Goal: Information Seeking & Learning: Learn about a topic

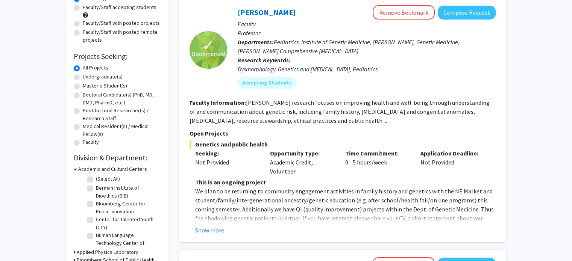
scroll to position [81, 0]
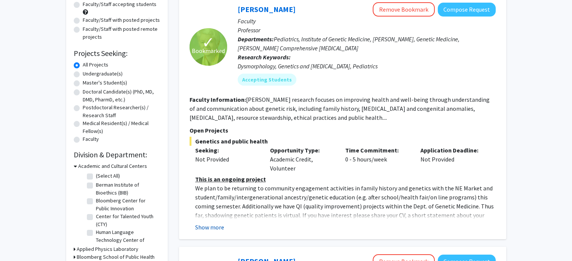
click at [223, 225] on button "Show more" at bounding box center [209, 227] width 29 height 9
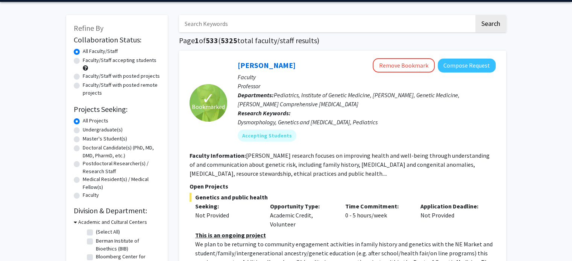
scroll to position [0, 0]
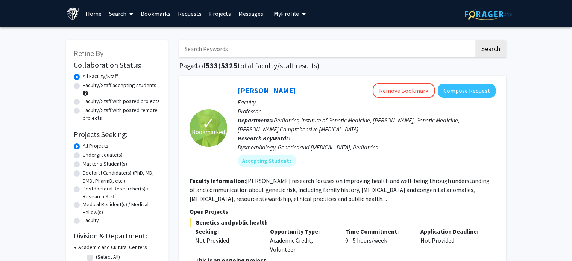
click at [117, 87] on label "Faculty/Staff accepting students" at bounding box center [120, 86] width 74 height 8
click at [88, 86] on input "Faculty/Staff accepting students" at bounding box center [85, 84] width 5 height 5
radio input "true"
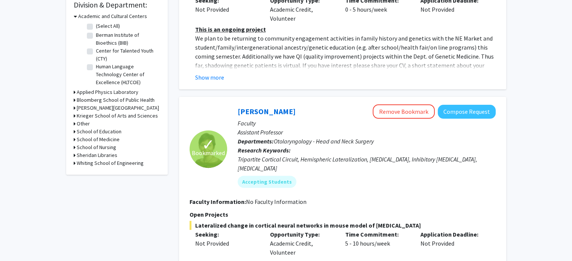
scroll to position [231, 0]
click at [114, 117] on h3 "Krieger School of Arts and Sciences" at bounding box center [117, 116] width 81 height 8
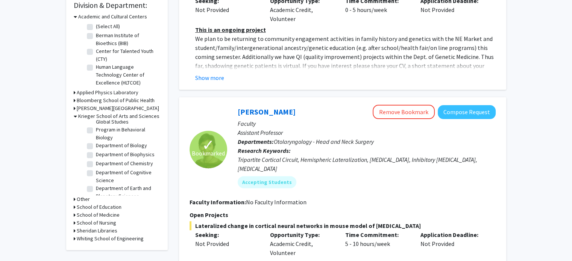
scroll to position [78, 0]
click at [112, 149] on label "Department of Biology" at bounding box center [121, 145] width 51 height 8
click at [101, 146] on input "Department of Biology" at bounding box center [98, 143] width 5 height 5
checkbox input "true"
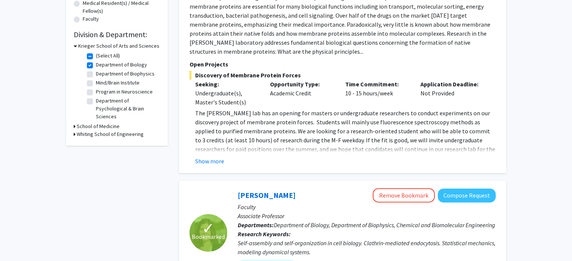
scroll to position [202, 0]
click at [108, 126] on h3 "School of Medicine" at bounding box center [98, 126] width 43 height 8
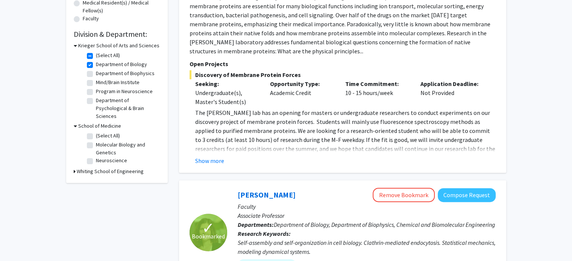
click at [92, 144] on fg-checkbox "Molecular Biology and Genetics Molecular Biology and Genetics" at bounding box center [122, 149] width 71 height 16
click at [96, 144] on label "Molecular Biology and Genetics" at bounding box center [127, 149] width 62 height 16
click at [96, 144] on input "Molecular Biology and Genetics" at bounding box center [98, 143] width 5 height 5
checkbox input "true"
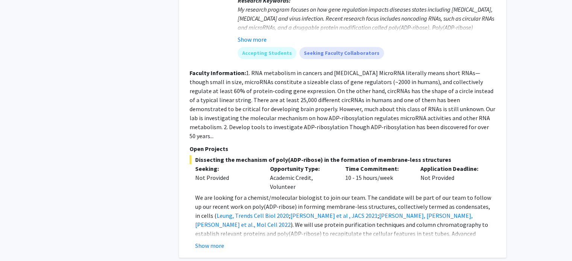
scroll to position [445, 0]
click at [210, 241] on button "Show more" at bounding box center [209, 245] width 29 height 9
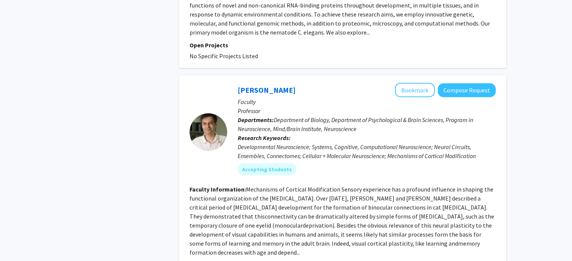
scroll to position [2130, 0]
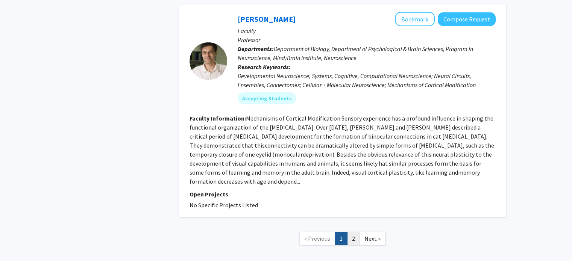
drag, startPoint x: 347, startPoint y: 200, endPoint x: 352, endPoint y: 199, distance: 4.9
click at [352, 232] on ul "« Previous 1 2 Next »" at bounding box center [342, 238] width 86 height 13
click at [352, 232] on link "2" at bounding box center [353, 238] width 13 height 13
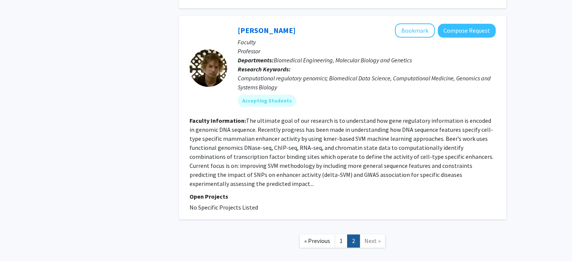
scroll to position [864, 0]
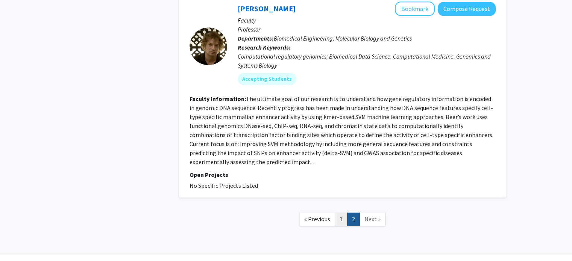
click at [338, 213] on link "1" at bounding box center [341, 219] width 13 height 13
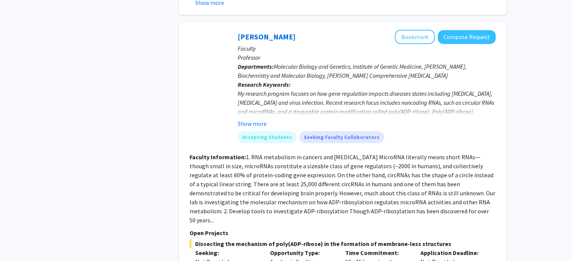
scroll to position [349, 0]
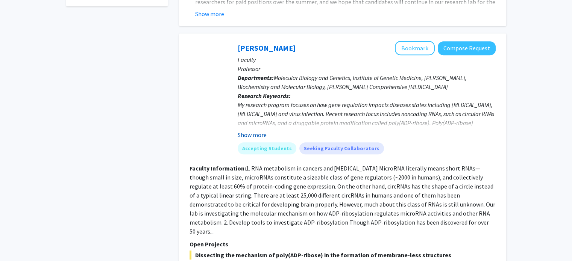
click at [262, 132] on button "Show more" at bounding box center [252, 134] width 29 height 9
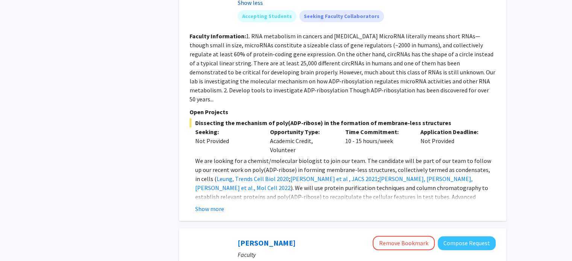
scroll to position [536, 0]
click at [227, 204] on div "Show more" at bounding box center [345, 208] width 300 height 9
click at [215, 204] on button "Show more" at bounding box center [209, 208] width 29 height 9
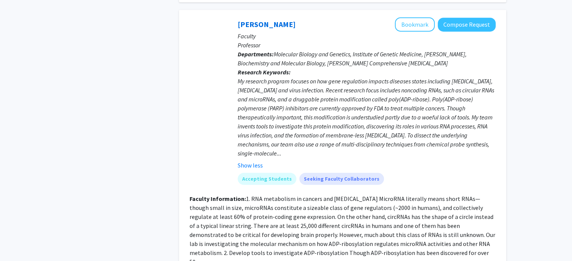
scroll to position [371, 0]
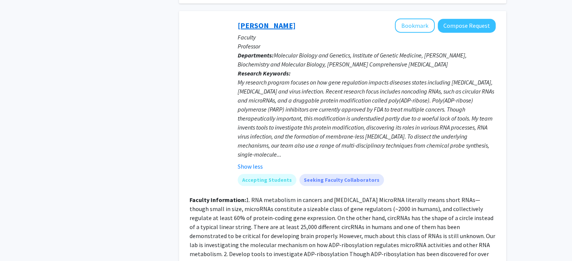
click at [262, 25] on link "Anthony K. L. Leung" at bounding box center [267, 25] width 58 height 9
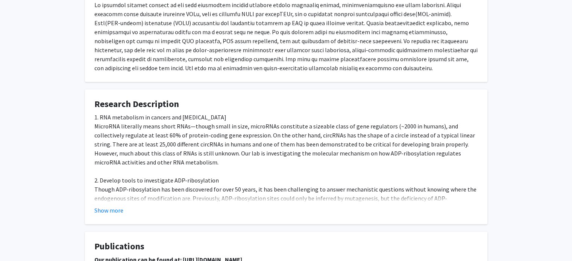
scroll to position [437, 0]
click at [119, 211] on button "Show more" at bounding box center [108, 210] width 29 height 9
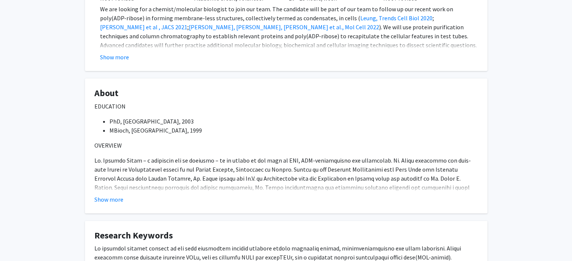
scroll to position [194, 0]
click at [103, 199] on button "Show more" at bounding box center [108, 199] width 29 height 9
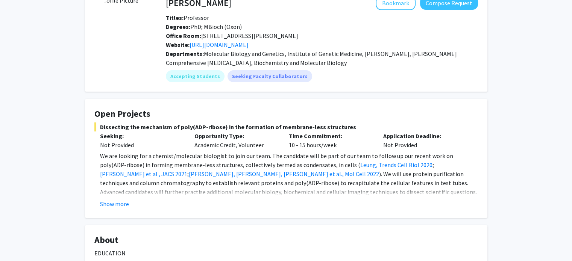
scroll to position [46, 0]
click at [122, 202] on button "Show more" at bounding box center [114, 204] width 29 height 9
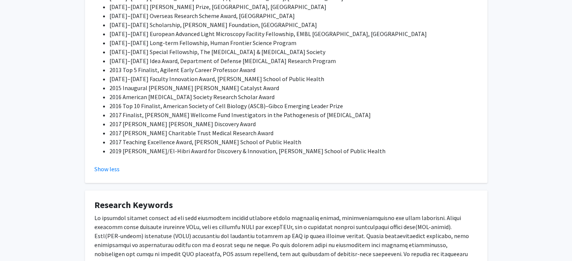
scroll to position [675, 0]
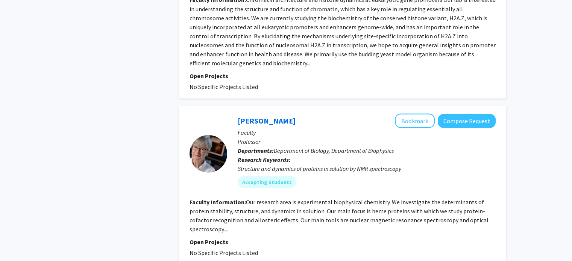
scroll to position [1422, 0]
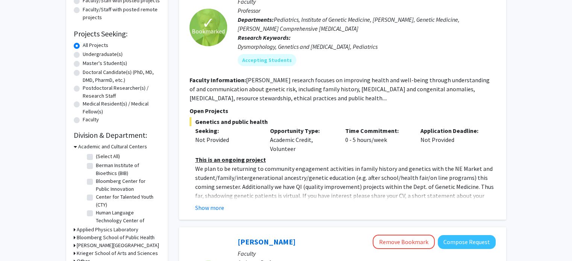
scroll to position [102, 0]
click at [208, 204] on button "Show more" at bounding box center [209, 207] width 29 height 9
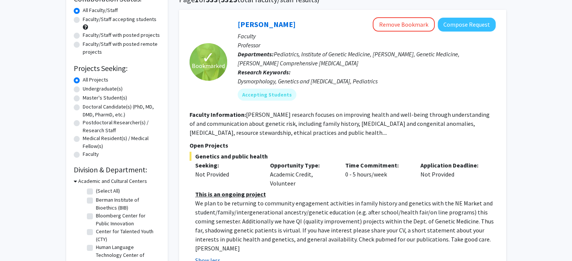
scroll to position [57, 0]
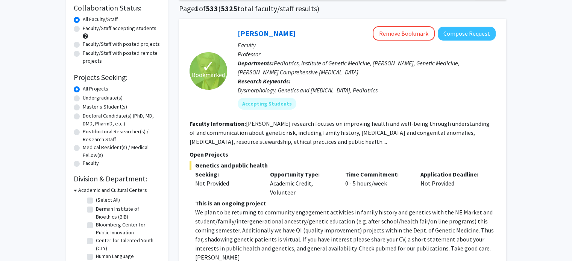
click at [111, 99] on label "Undergraduate(s)" at bounding box center [103, 98] width 40 height 8
click at [88, 99] on input "Undergraduate(s)" at bounding box center [85, 96] width 5 height 5
radio input "true"
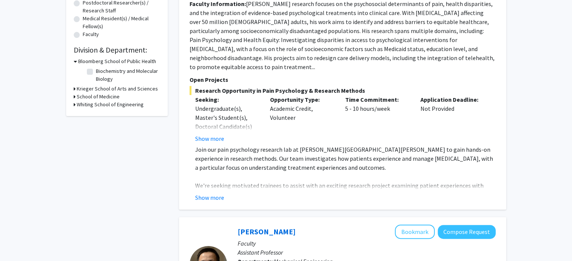
scroll to position [189, 0]
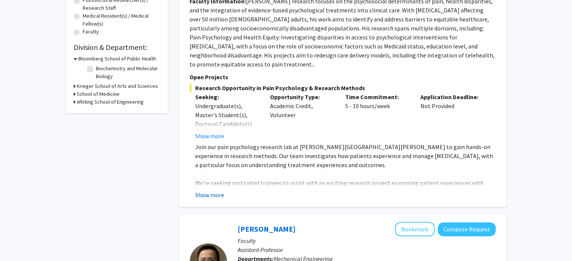
click at [215, 191] on button "Show more" at bounding box center [209, 195] width 29 height 9
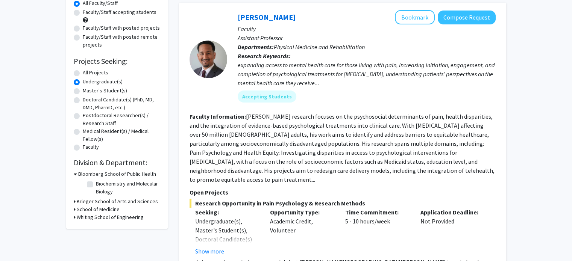
scroll to position [74, 0]
click at [102, 202] on h3 "Krieger School of Arts and Sciences" at bounding box center [117, 201] width 81 height 8
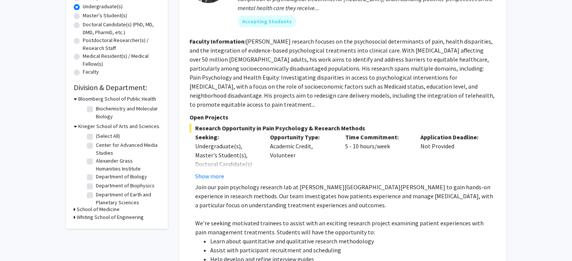
scroll to position [149, 0]
click at [102, 175] on label "Department of Biology" at bounding box center [121, 177] width 51 height 8
click at [101, 175] on input "Department of Biology" at bounding box center [98, 175] width 5 height 5
checkbox input "true"
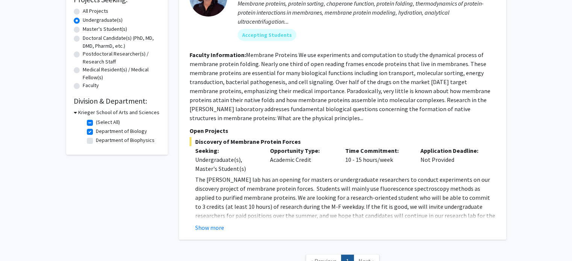
scroll to position [131, 0]
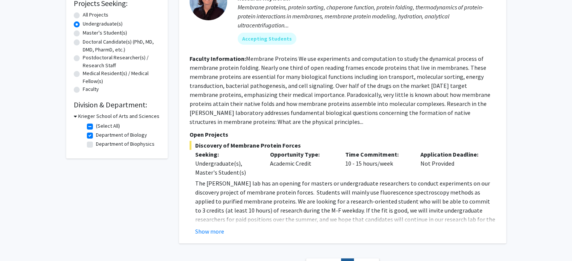
click at [114, 136] on label "Department of Biology" at bounding box center [121, 135] width 51 height 8
click at [101, 136] on input "Department of Biology" at bounding box center [98, 133] width 5 height 5
checkbox input "false"
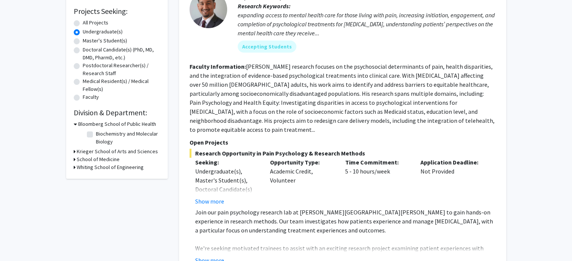
scroll to position [126, 0]
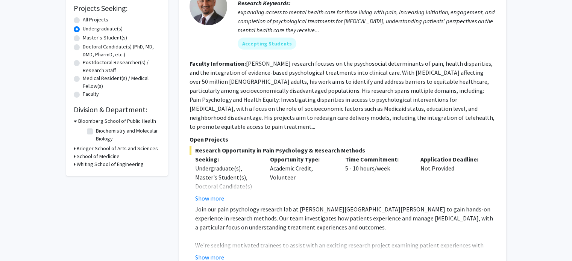
click at [111, 153] on h3 "School of Medicine" at bounding box center [98, 157] width 43 height 8
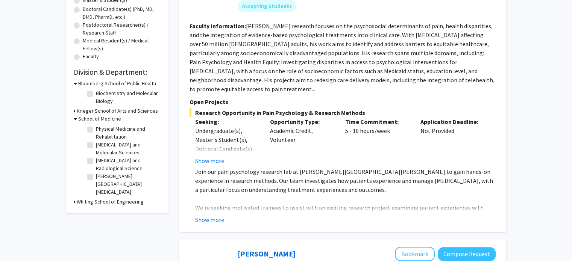
scroll to position [0, 0]
click at [90, 110] on h3 "Krieger School of Arts and Sciences" at bounding box center [117, 111] width 81 height 8
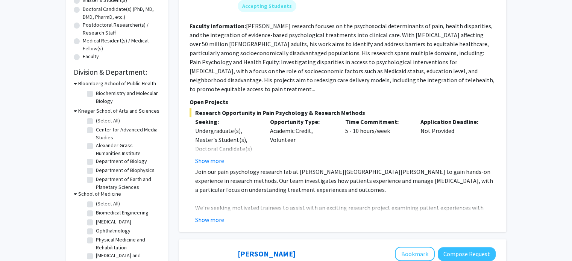
click at [96, 95] on label "Biochemistry and Molecular Biology" at bounding box center [127, 97] width 62 height 16
click at [96, 94] on input "Biochemistry and Molecular Biology" at bounding box center [98, 91] width 5 height 5
checkbox input "true"
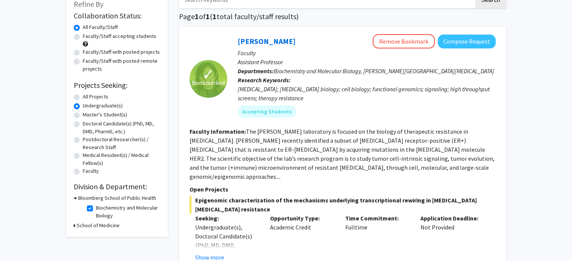
scroll to position [50, 0]
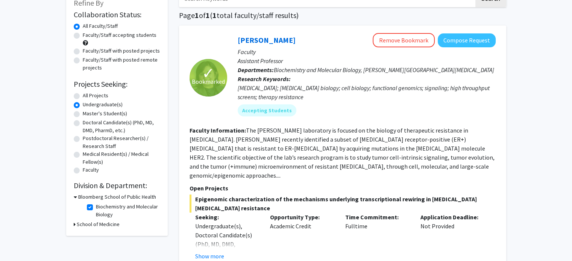
click at [96, 210] on label "Biochemistry and Molecular Biology" at bounding box center [127, 211] width 62 height 16
click at [96, 208] on input "Biochemistry and Molecular Biology" at bounding box center [98, 205] width 5 height 5
checkbox input "false"
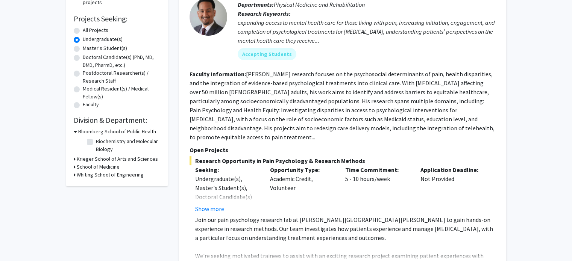
scroll to position [120, 0]
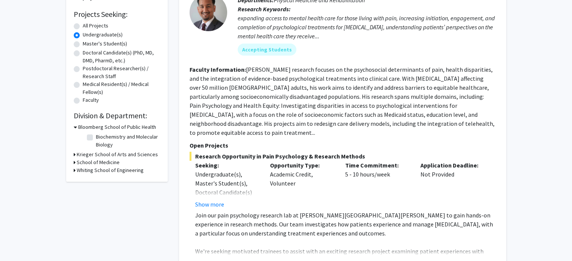
click at [118, 169] on h3 "Whiting School of Engineering" at bounding box center [110, 171] width 67 height 8
click at [102, 161] on h3 "School of Medicine" at bounding box center [98, 163] width 43 height 8
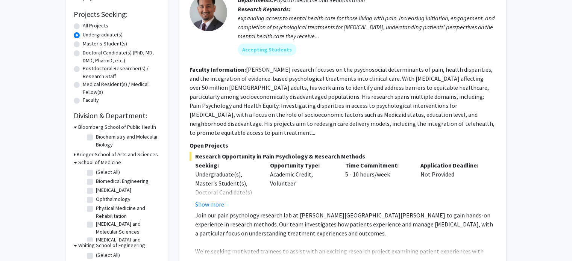
click at [110, 156] on h3 "Krieger School of Arts and Sciences" at bounding box center [117, 155] width 81 height 8
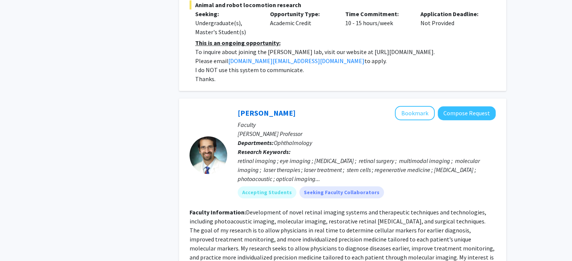
scroll to position [573, 0]
click at [283, 139] on span "Ophthalmology" at bounding box center [293, 143] width 38 height 8
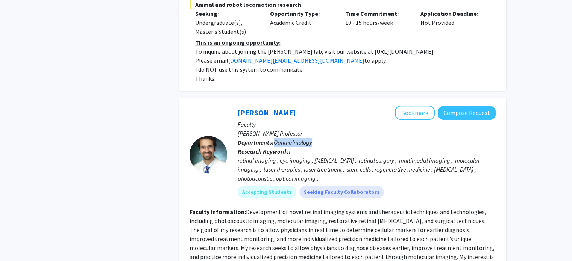
click at [283, 139] on span "Ophthalmology" at bounding box center [293, 143] width 38 height 8
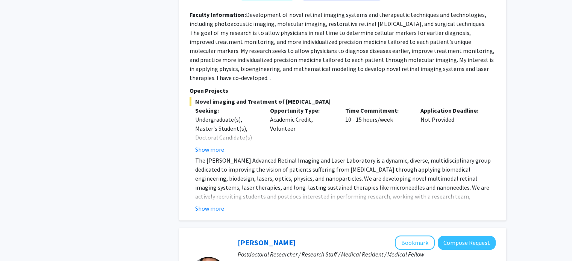
scroll to position [778, 0]
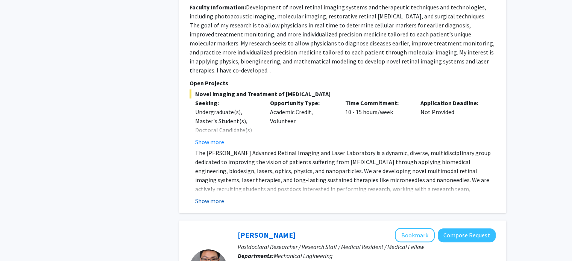
click at [214, 197] on button "Show more" at bounding box center [209, 201] width 29 height 9
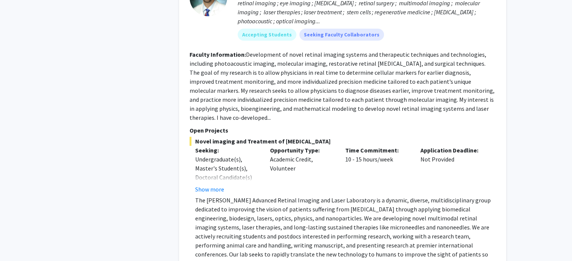
scroll to position [731, 0]
click at [217, 185] on button "Show more" at bounding box center [209, 189] width 29 height 9
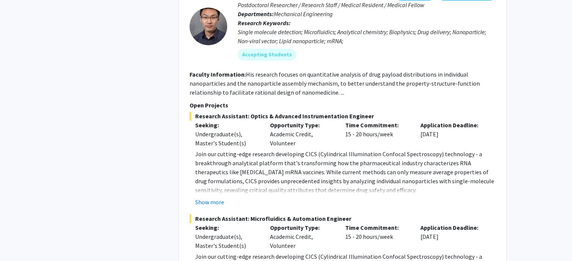
scroll to position [1116, 0]
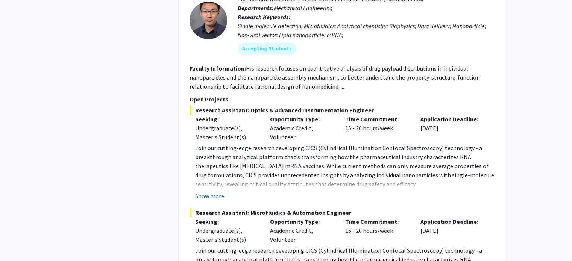
click at [203, 192] on button "Show more" at bounding box center [209, 196] width 29 height 9
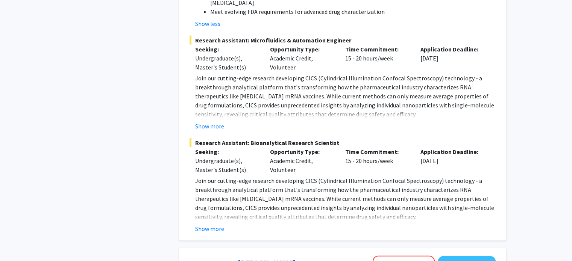
scroll to position [1542, 0]
click at [206, 224] on button "Show more" at bounding box center [209, 228] width 29 height 9
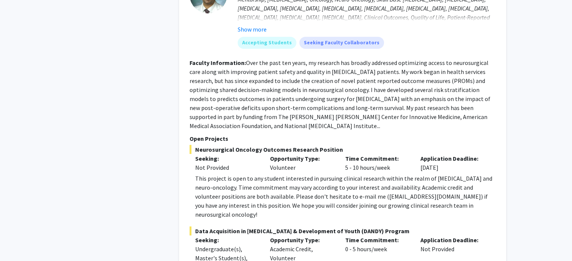
scroll to position [2481, 0]
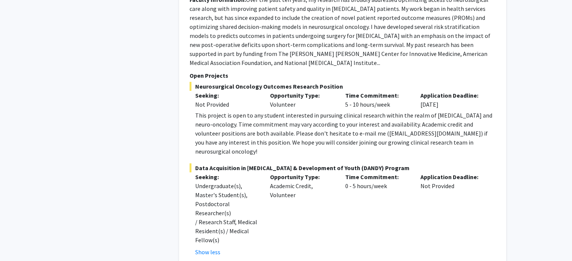
scroll to position [2545, 0]
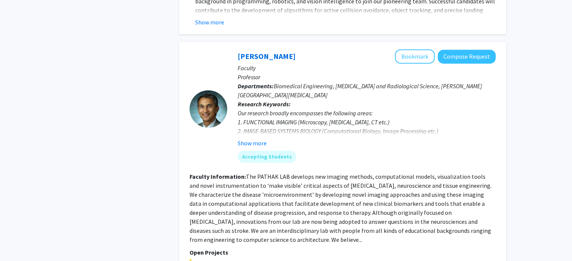
scroll to position [3982, 0]
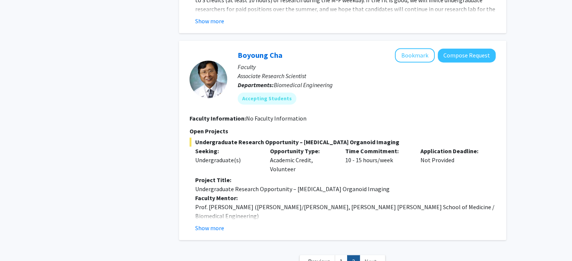
scroll to position [1156, 0]
click at [209, 223] on button "Show more" at bounding box center [209, 227] width 29 height 9
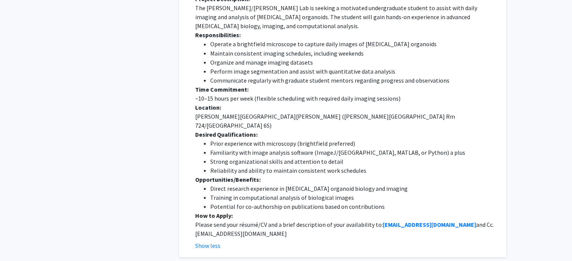
scroll to position [1383, 0]
